Goal: Task Accomplishment & Management: Manage account settings

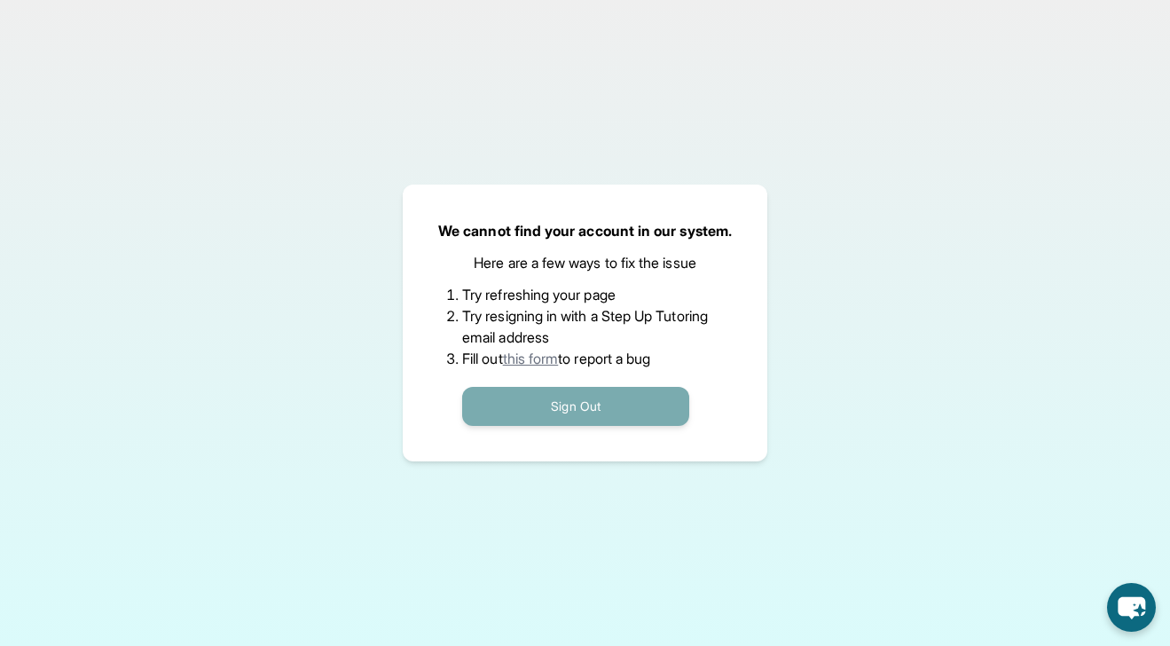
click at [626, 405] on button "Sign Out" at bounding box center [575, 406] width 227 height 39
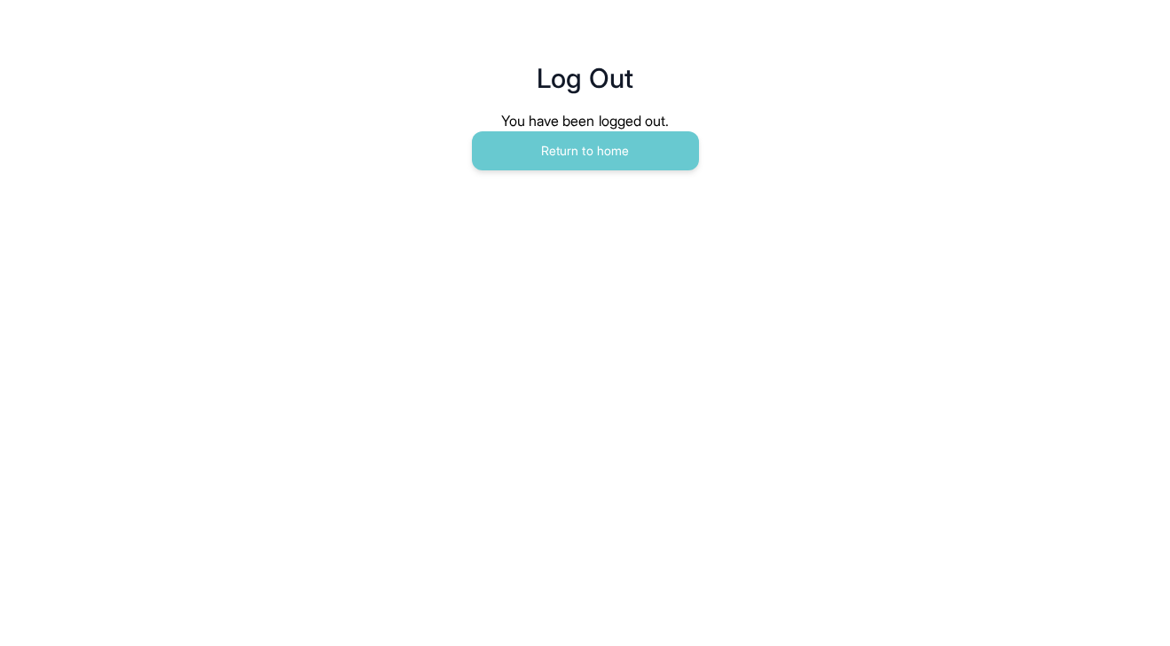
click at [571, 170] on main "Log Out You have been logged out. Return to home" at bounding box center [585, 97] width 908 height 195
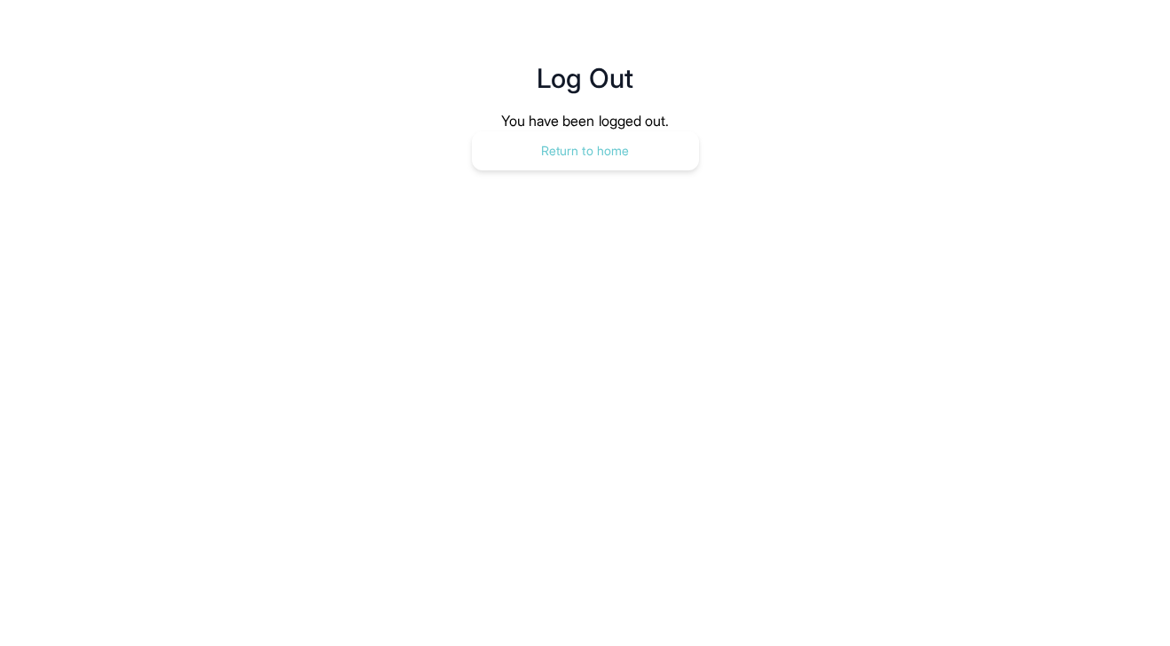
click at [561, 153] on button "Return to home" at bounding box center [585, 150] width 227 height 39
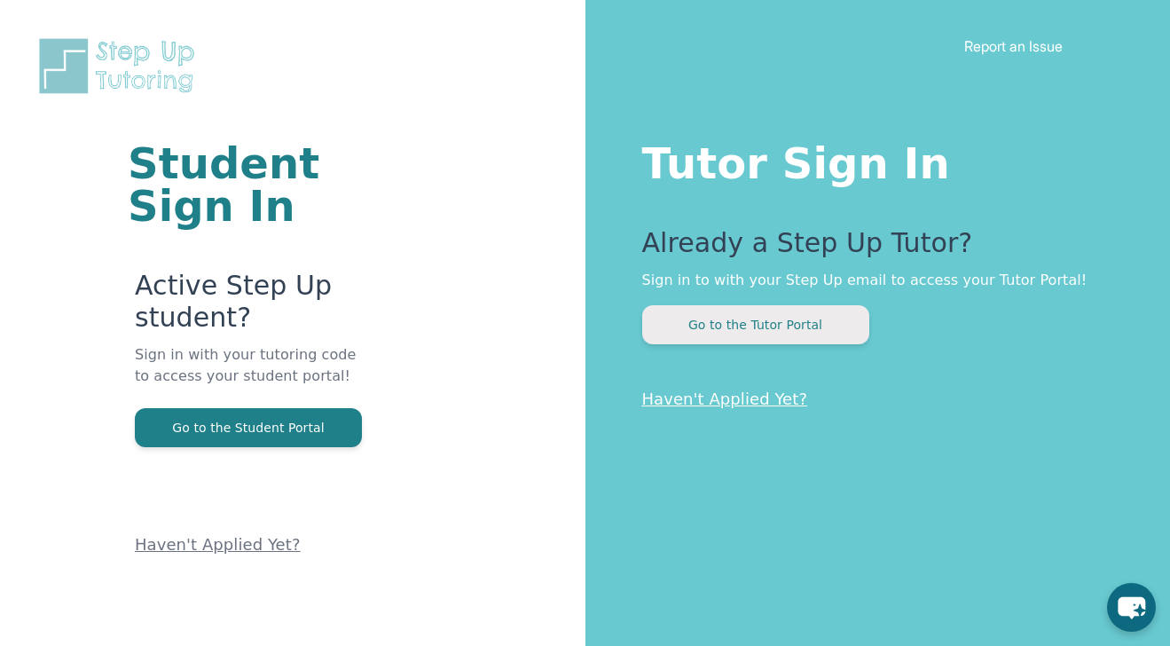
click at [733, 336] on button "Go to the Tutor Portal" at bounding box center [755, 324] width 227 height 39
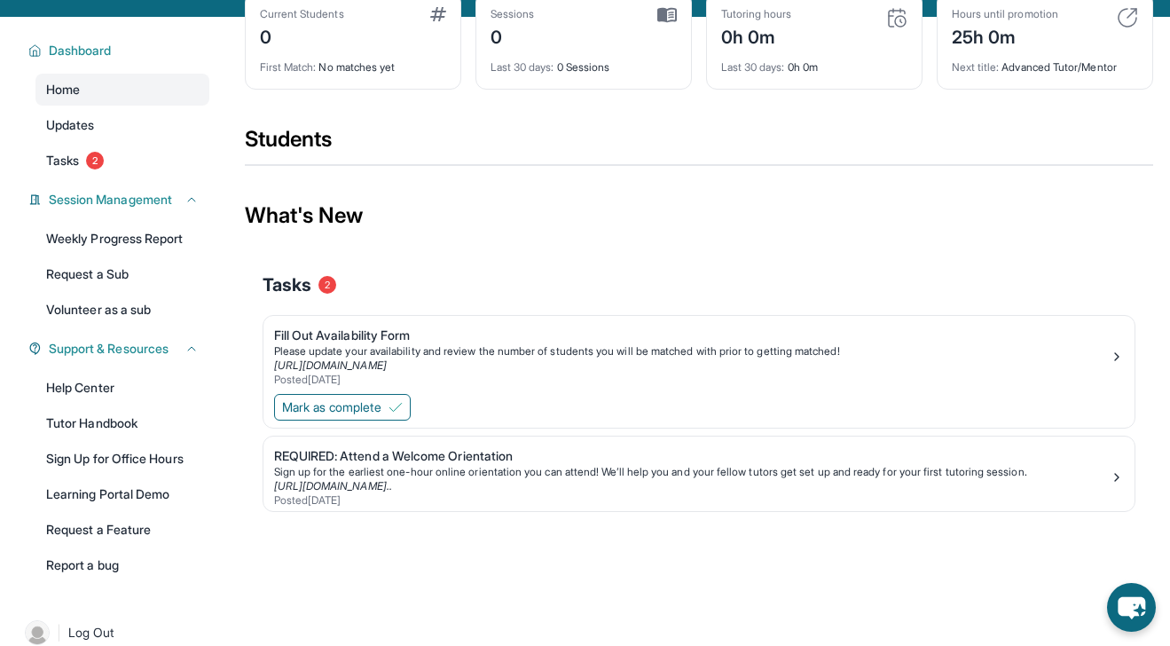
scroll to position [117, 0]
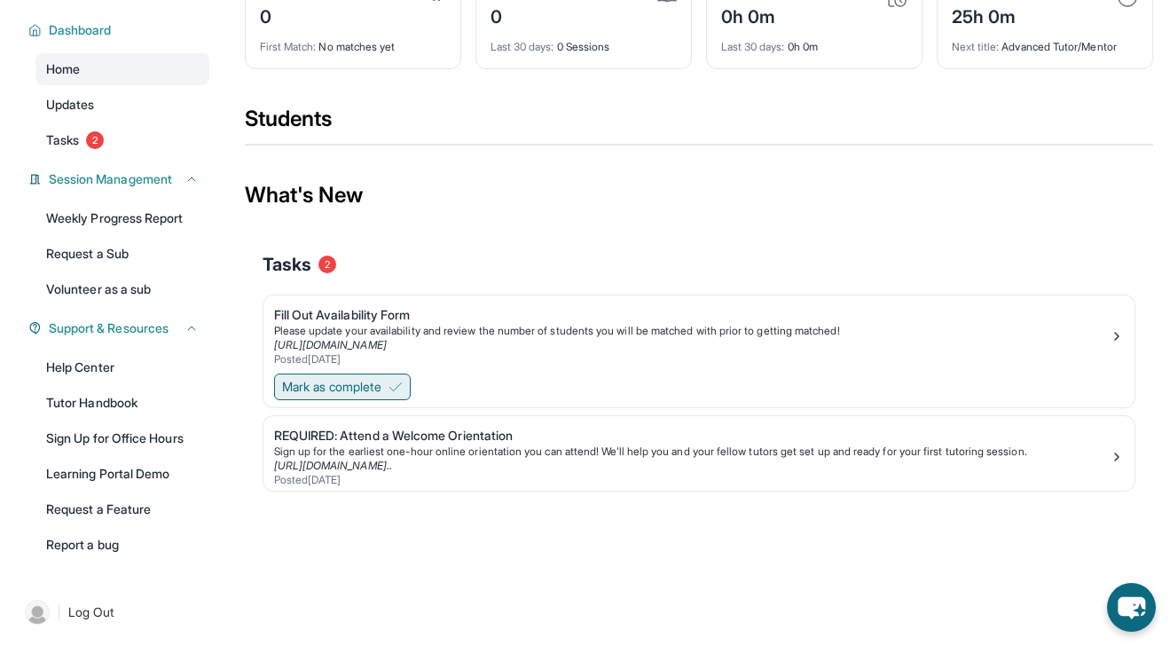
click at [393, 387] on button "Mark as complete" at bounding box center [342, 386] width 137 height 27
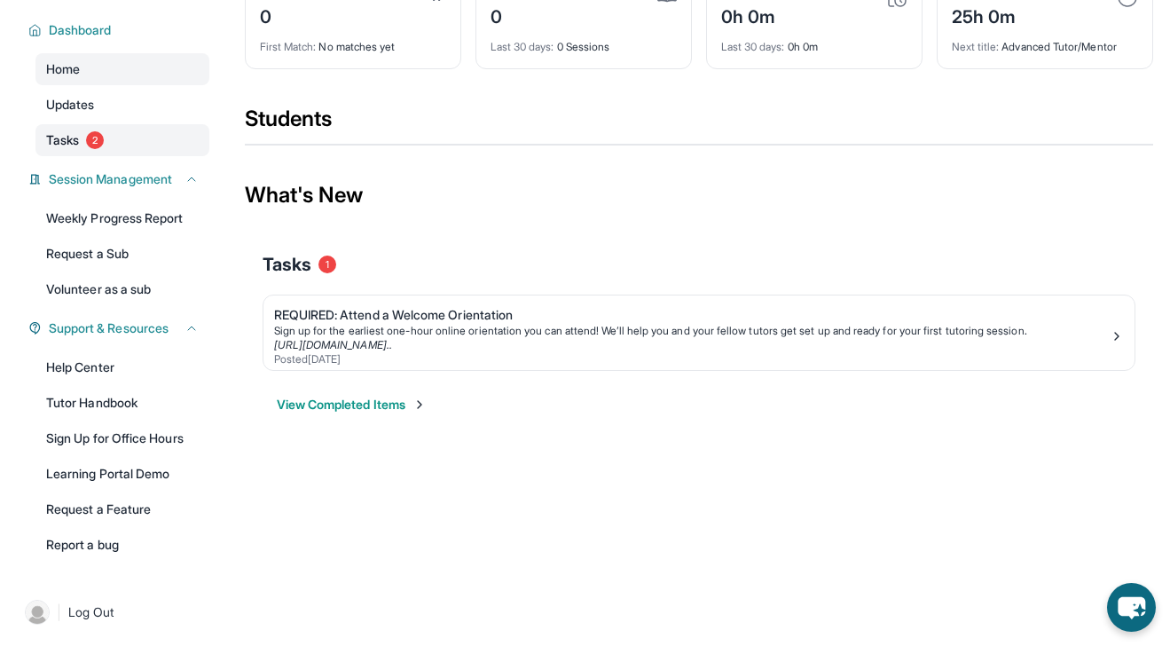
click at [108, 141] on link "Tasks 2" at bounding box center [122, 140] width 174 height 32
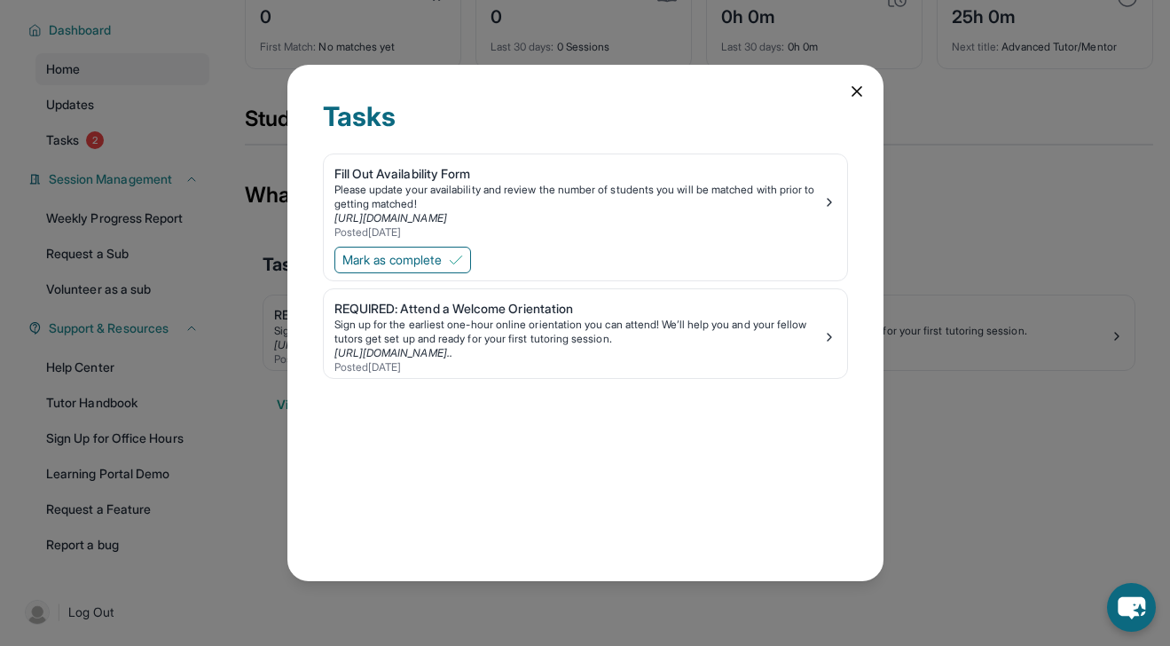
click at [858, 90] on icon at bounding box center [857, 91] width 18 height 18
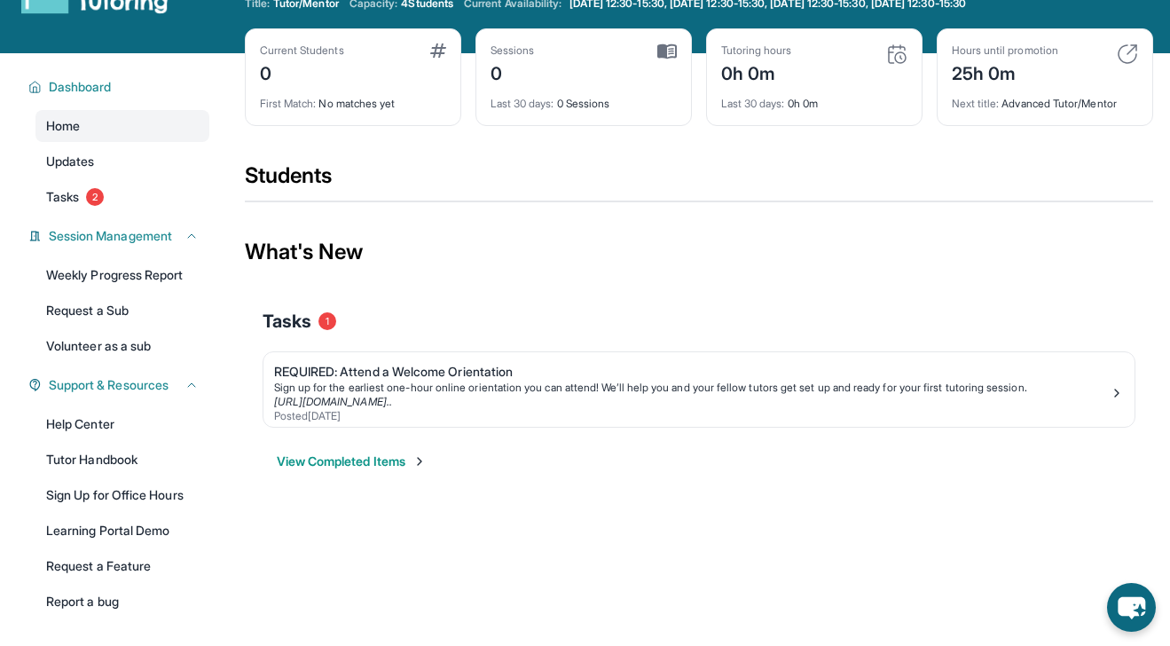
scroll to position [67, 0]
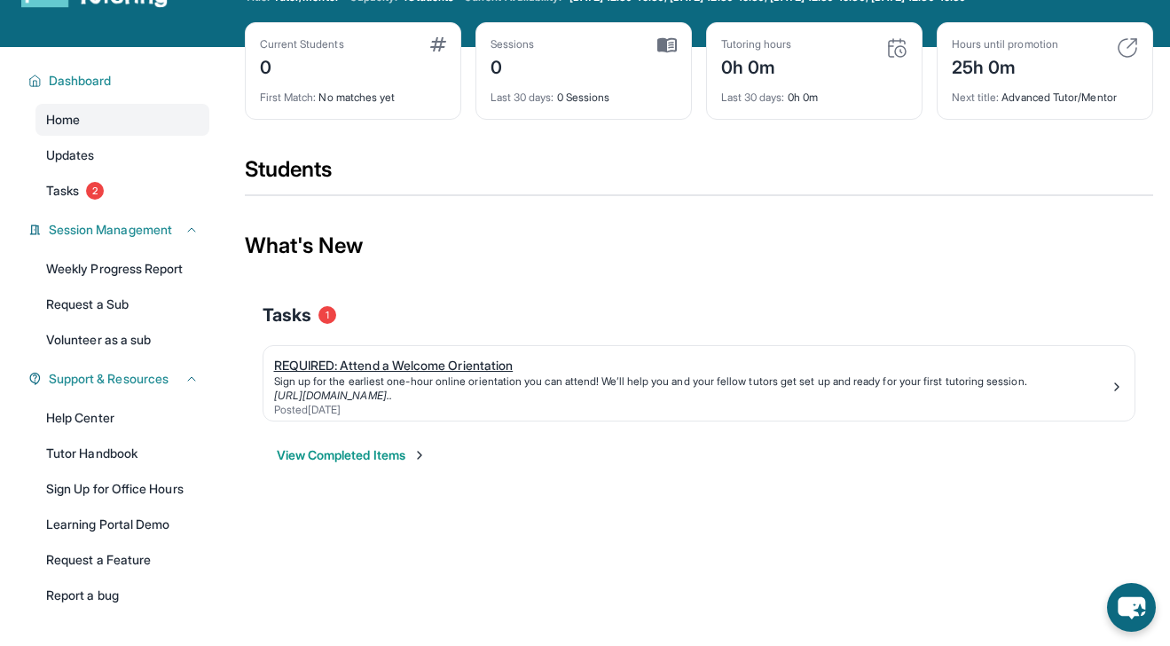
click at [385, 377] on div "Sign up for the earliest one-hour online orientation you can attend! We’ll help…" at bounding box center [691, 381] width 835 height 14
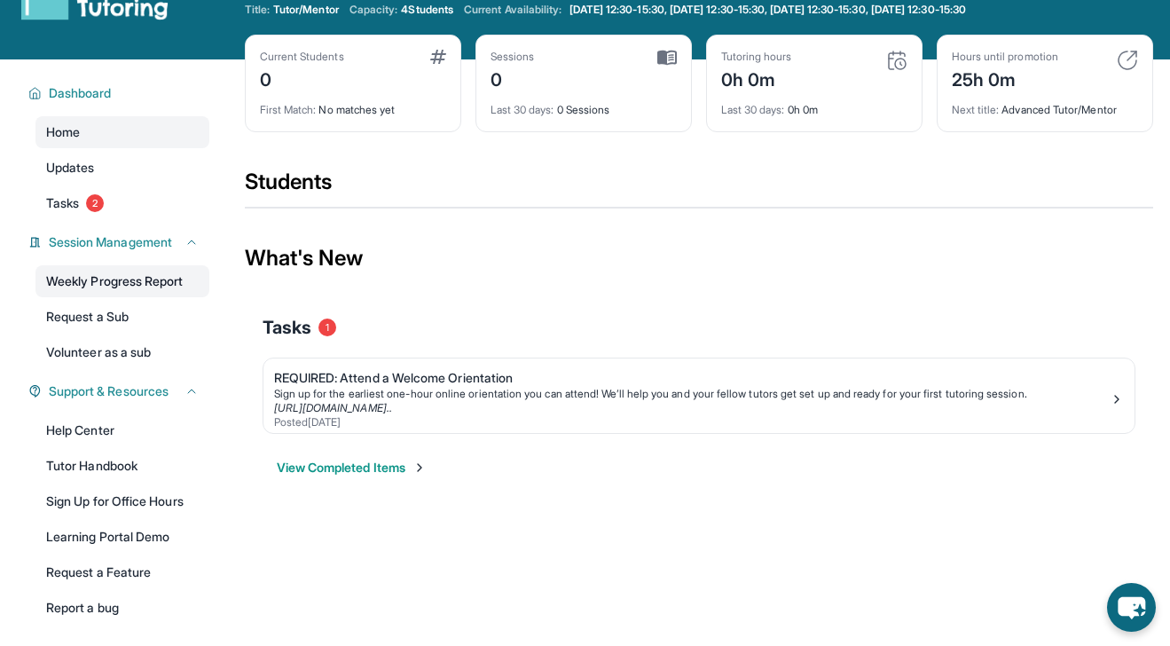
scroll to position [0, 0]
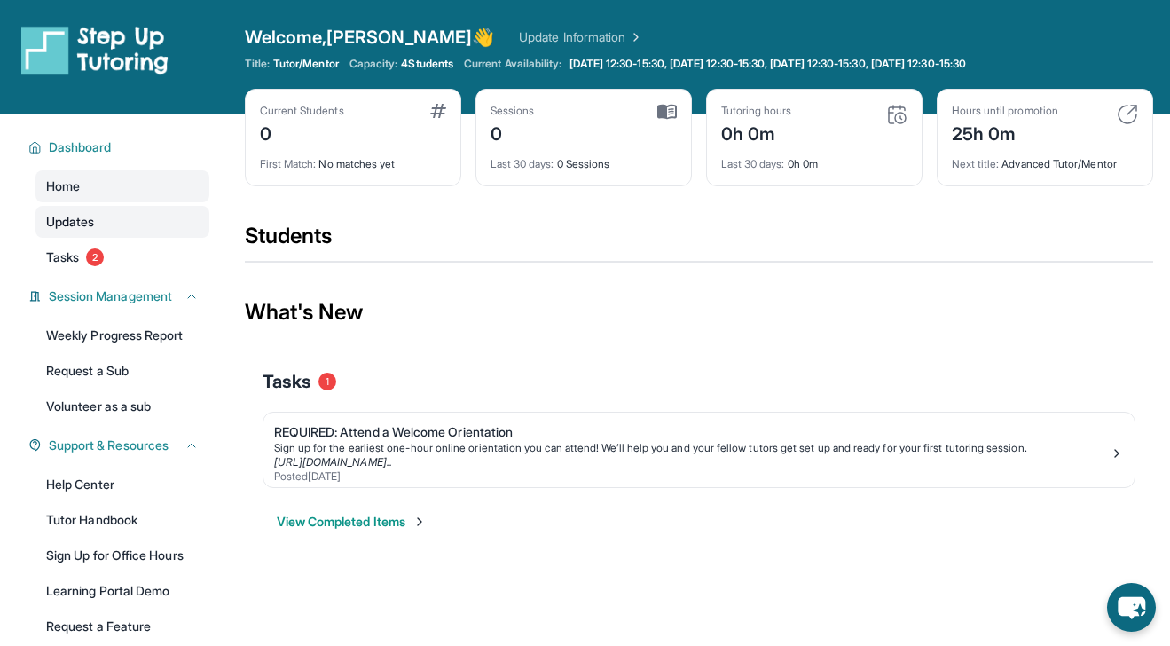
click at [145, 218] on link "Updates" at bounding box center [122, 222] width 174 height 32
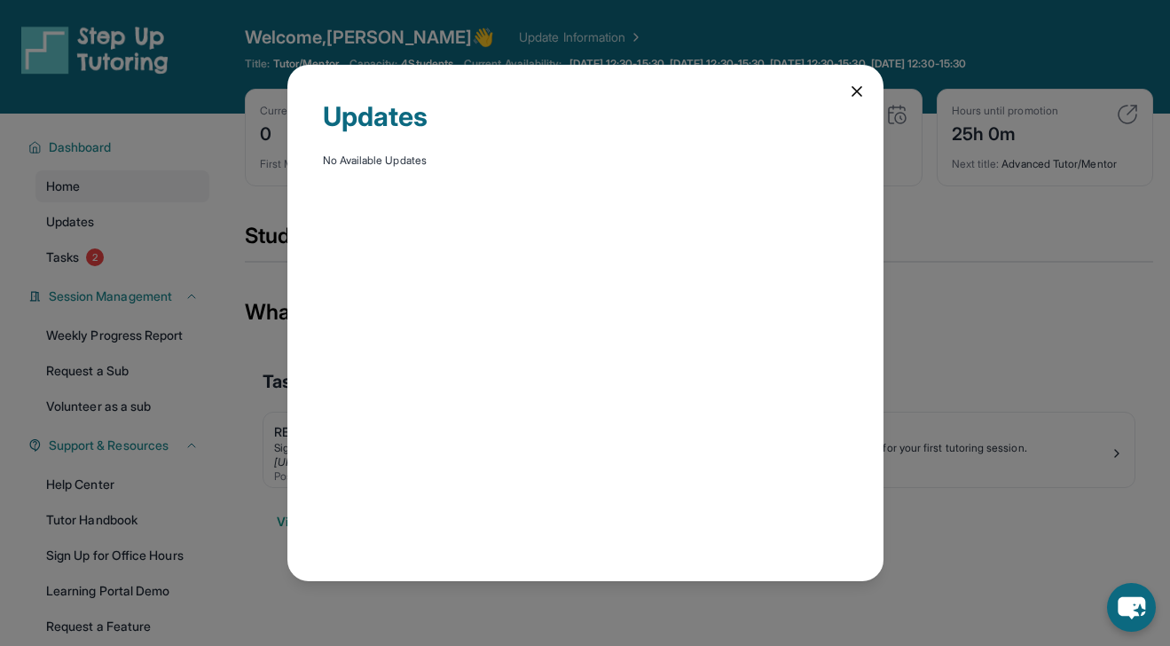
click at [858, 84] on icon at bounding box center [857, 91] width 18 height 18
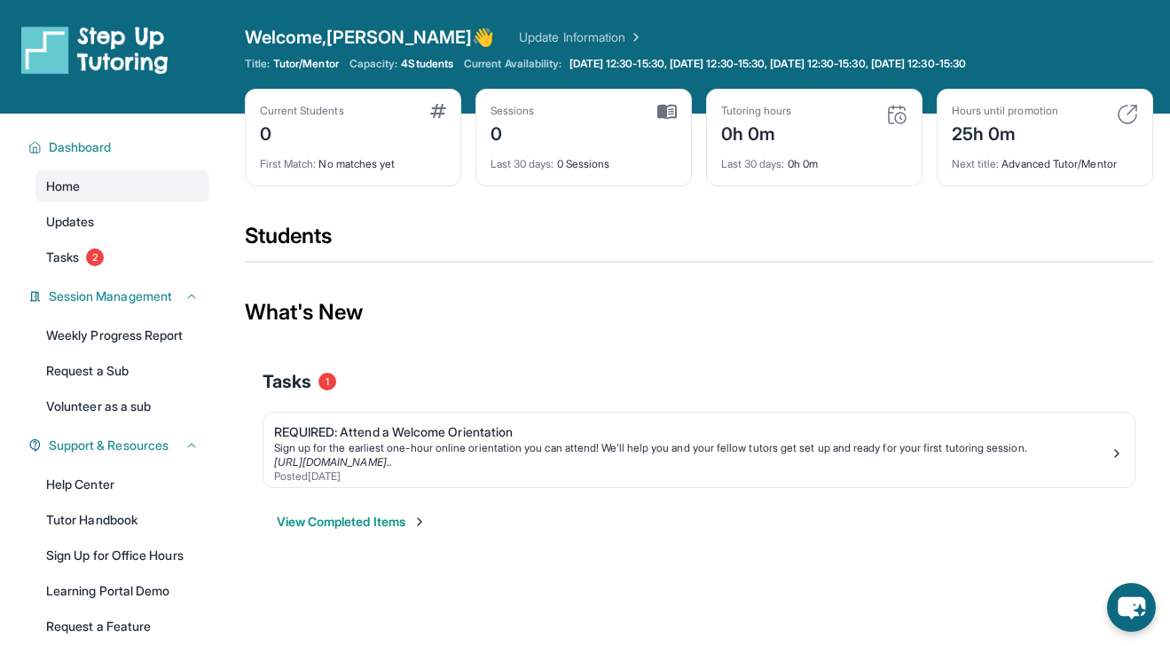
click at [386, 136] on div "Current Students 0" at bounding box center [353, 125] width 186 height 43
click at [435, 108] on img at bounding box center [438, 111] width 16 height 14
